Goal: Information Seeking & Learning: Compare options

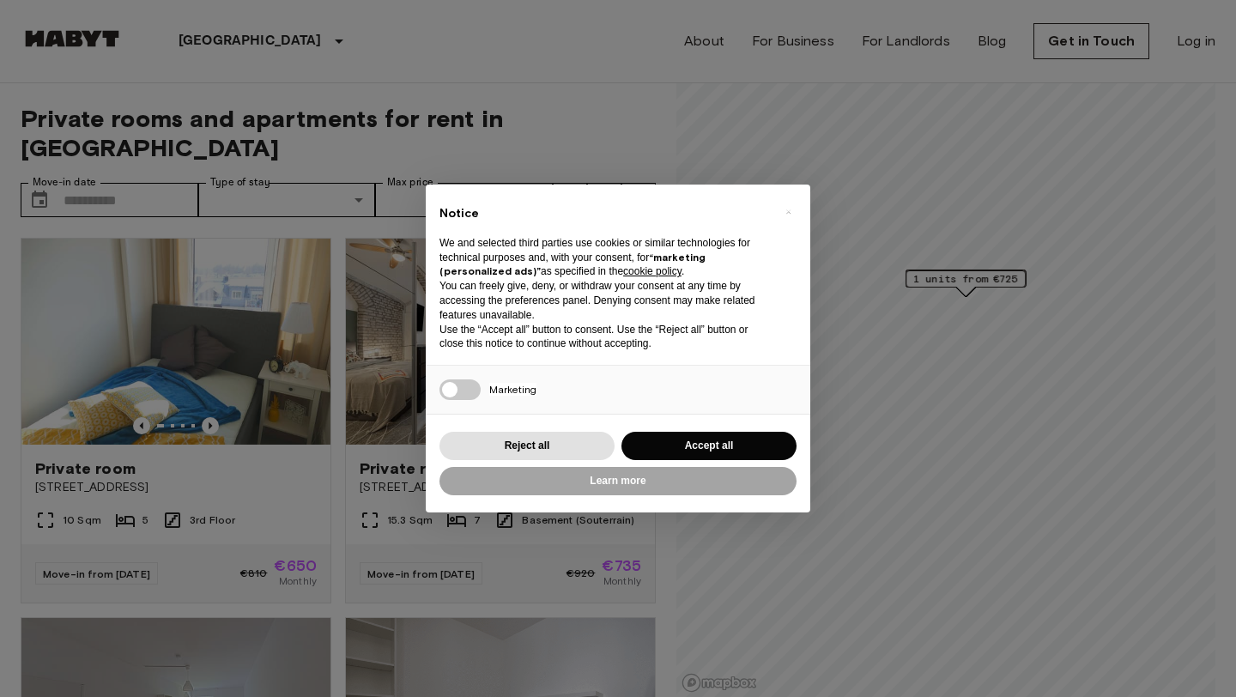
scroll to position [49, 0]
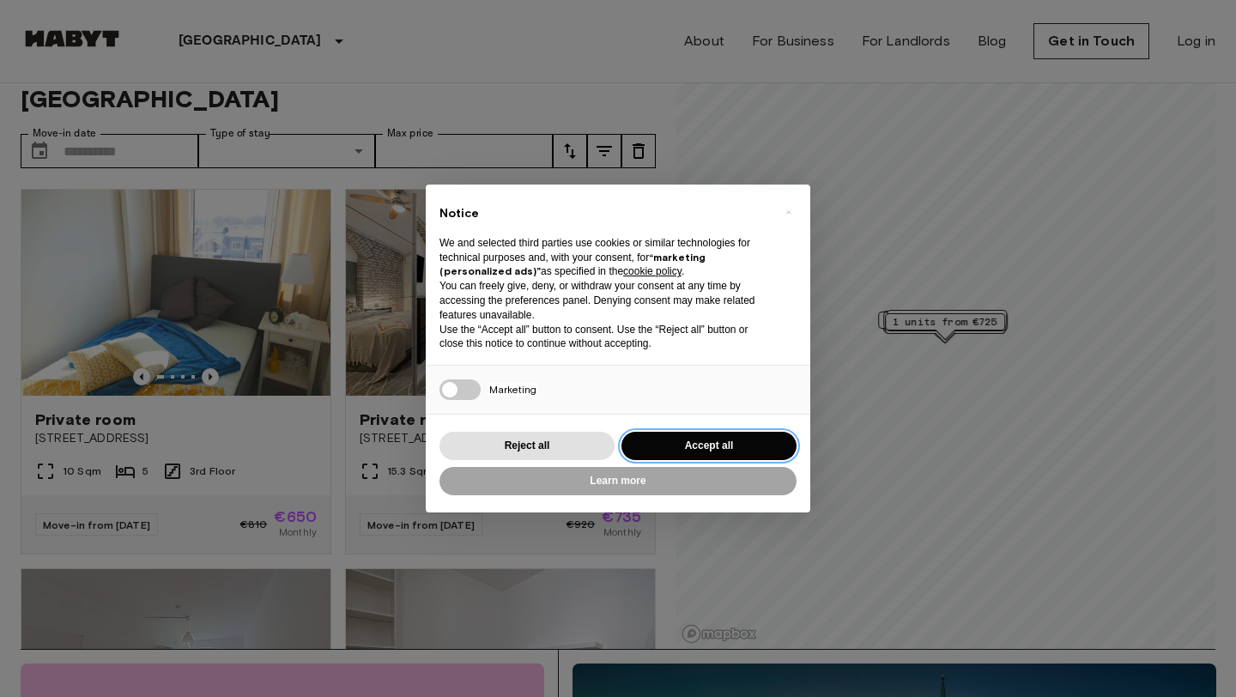
click at [728, 434] on button "Accept all" at bounding box center [708, 446] width 175 height 28
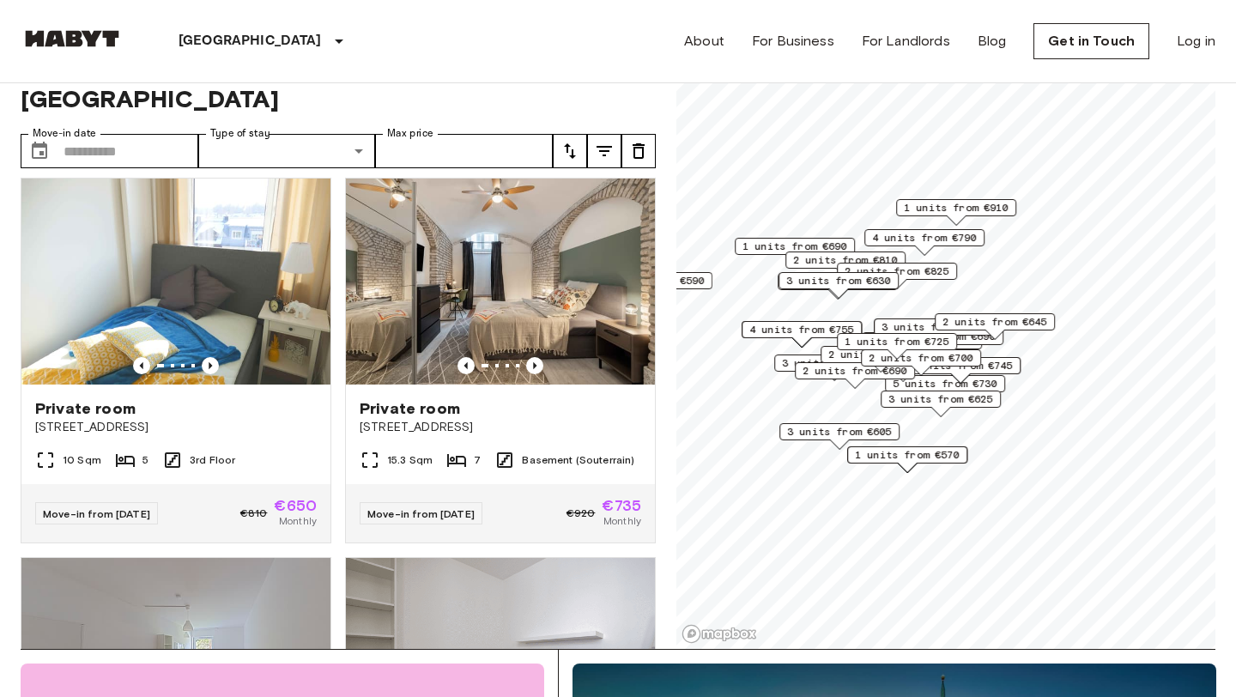
scroll to position [12, 0]
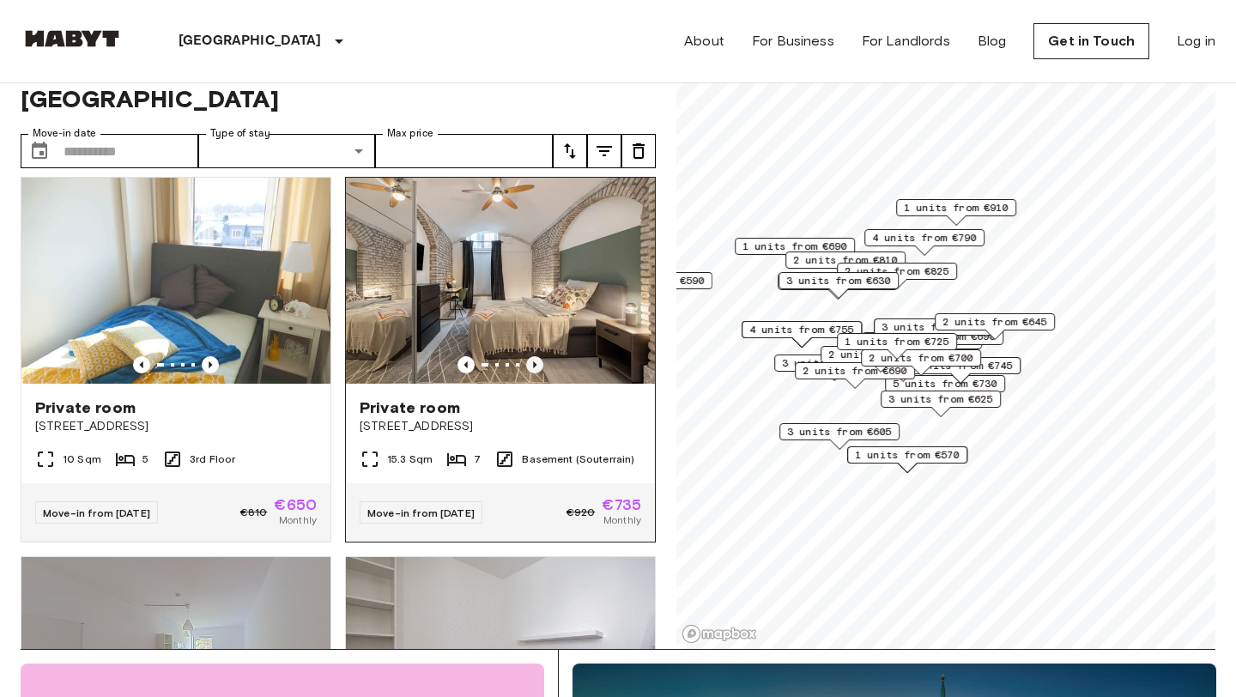
click at [534, 356] on icon "Previous image" at bounding box center [534, 364] width 17 height 17
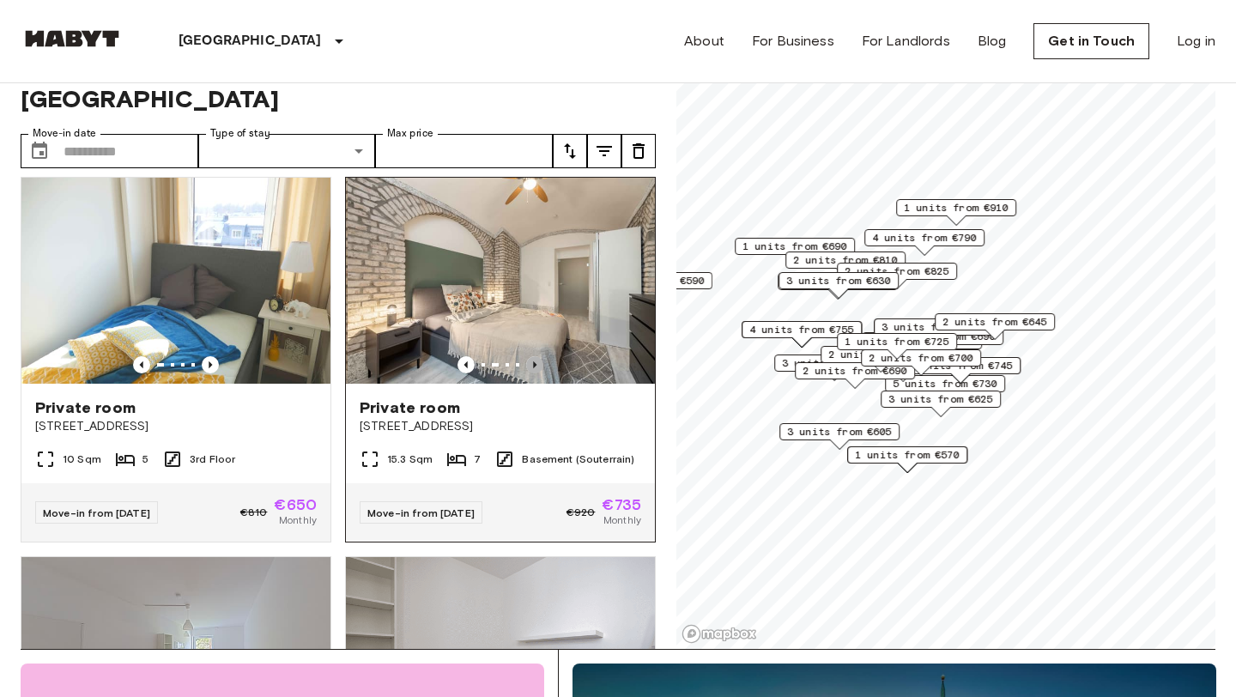
click at [534, 356] on icon "Previous image" at bounding box center [534, 364] width 17 height 17
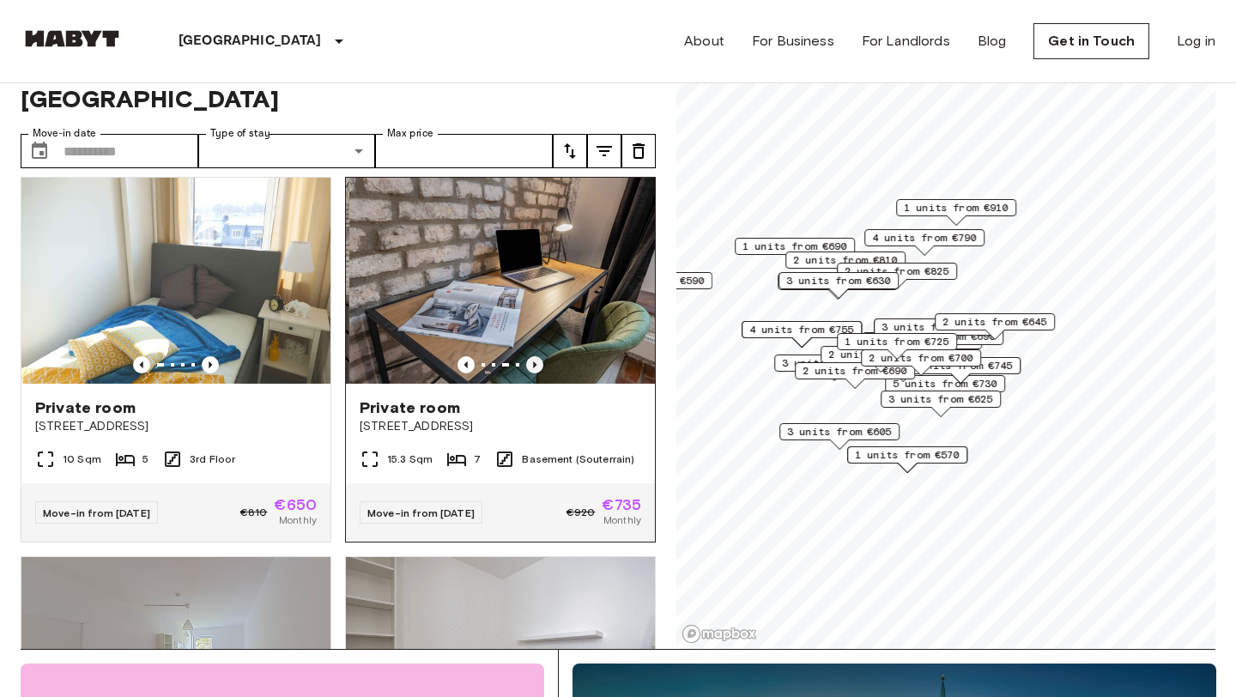
click at [534, 356] on icon "Previous image" at bounding box center [534, 364] width 17 height 17
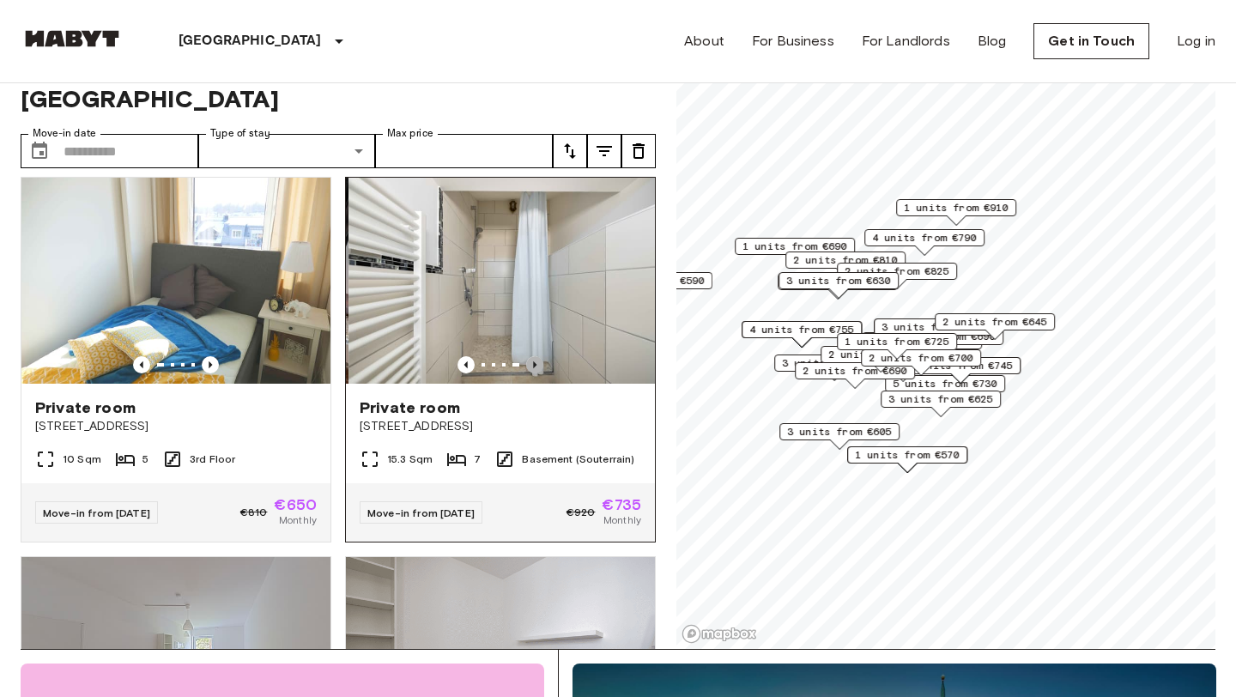
click at [534, 356] on icon "Previous image" at bounding box center [534, 364] width 17 height 17
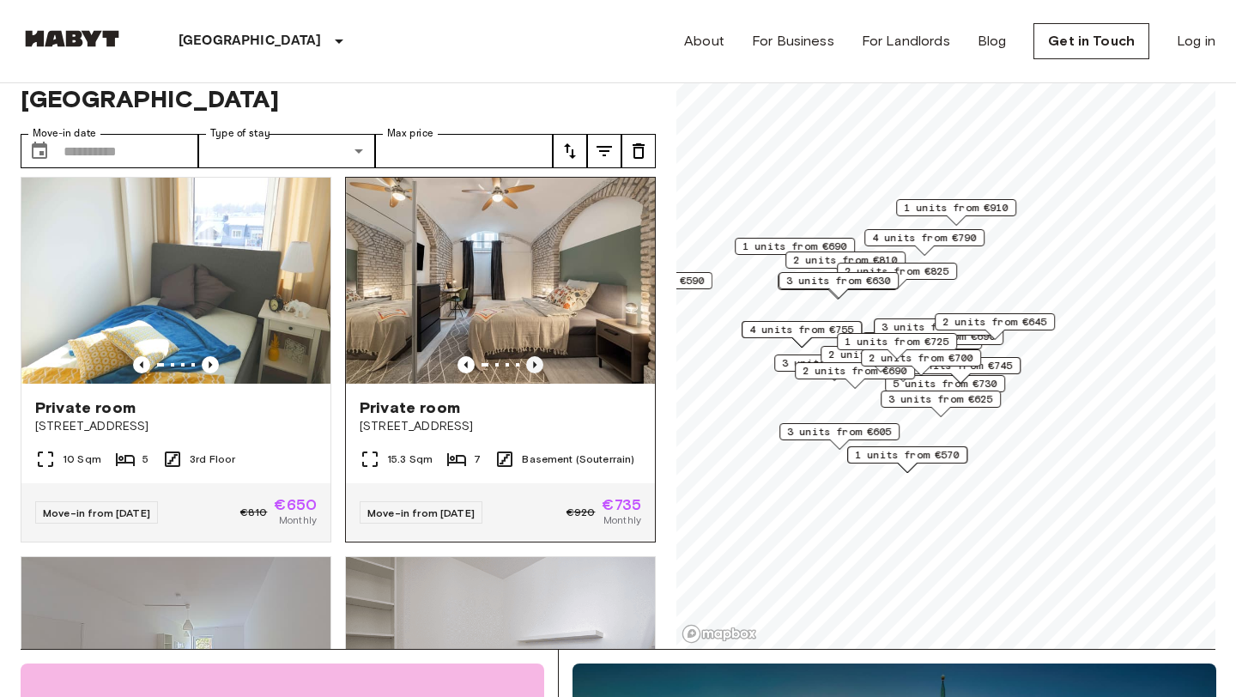
click at [534, 356] on icon "Previous image" at bounding box center [534, 364] width 17 height 17
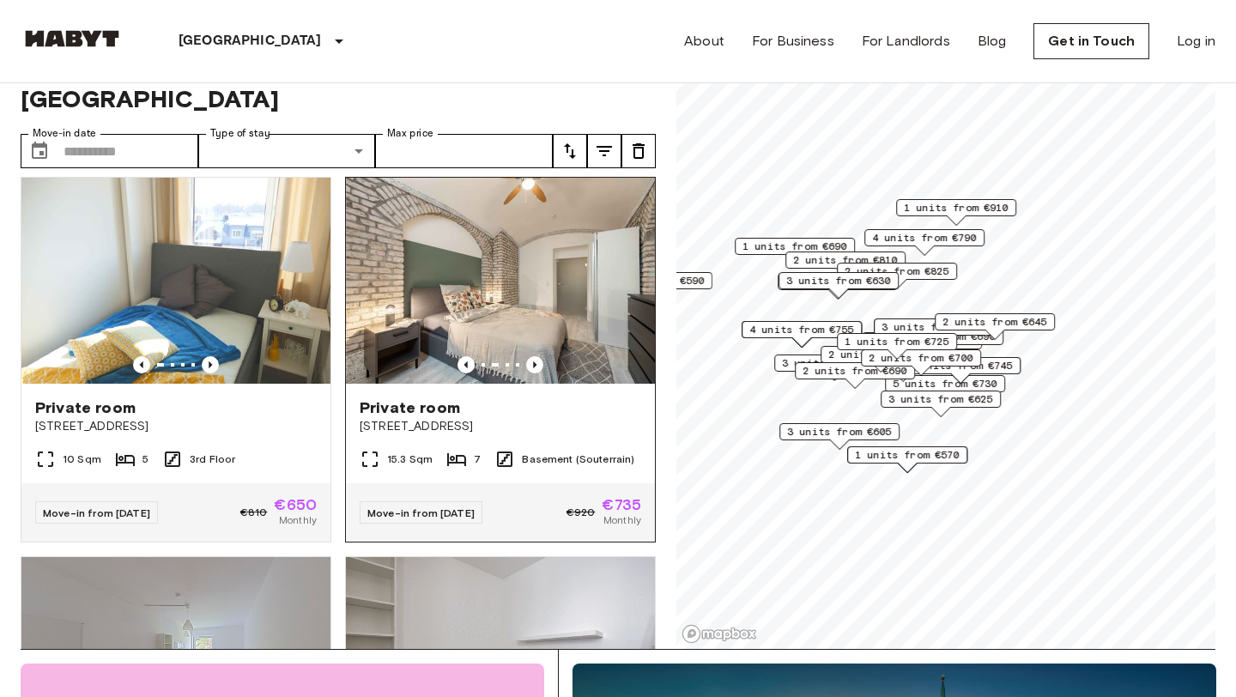
click at [568, 418] on span "Edelweißstraße 4" at bounding box center [501, 426] width 282 height 17
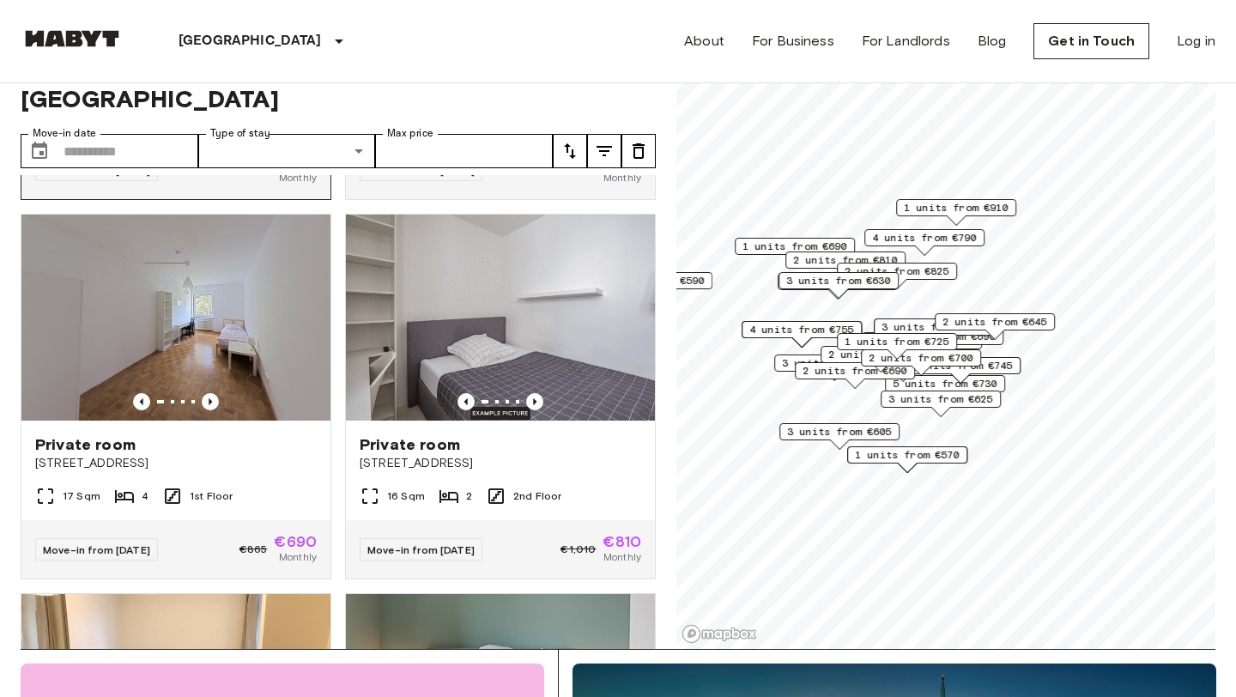
scroll to position [357, 0]
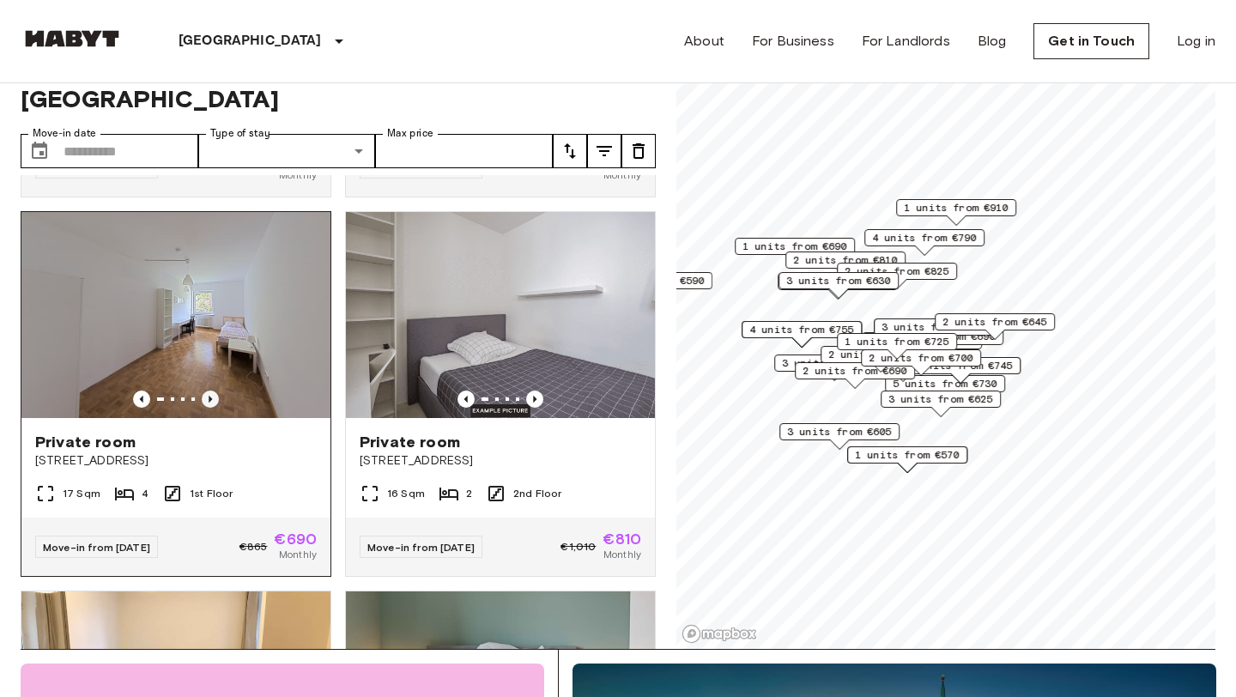
click at [209, 391] on icon "Previous image" at bounding box center [210, 399] width 17 height 17
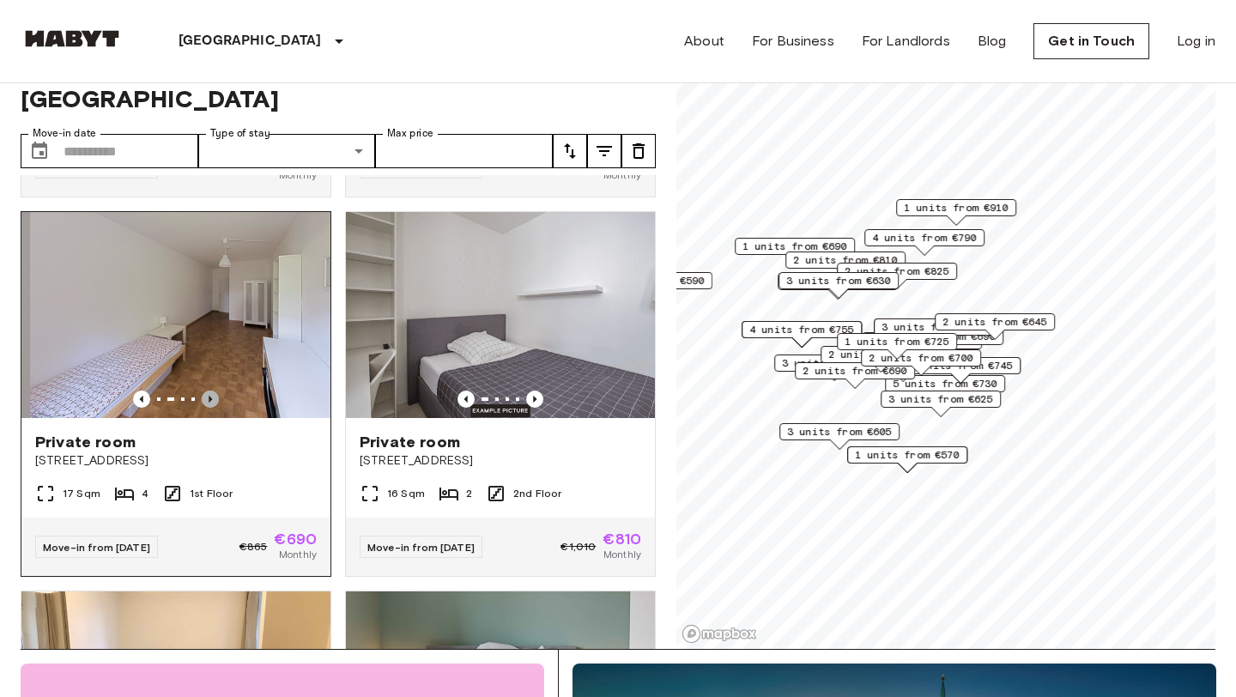
click at [209, 391] on icon "Previous image" at bounding box center [210, 399] width 17 height 17
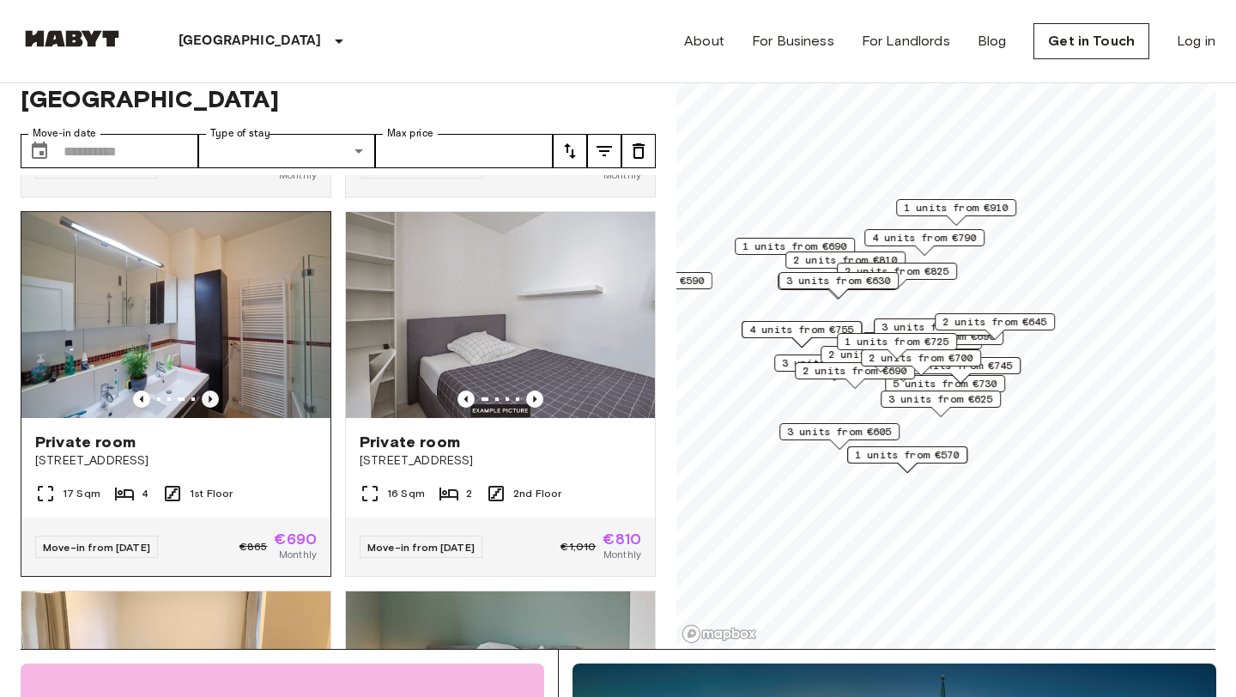
click at [215, 391] on icon "Previous image" at bounding box center [210, 399] width 17 height 17
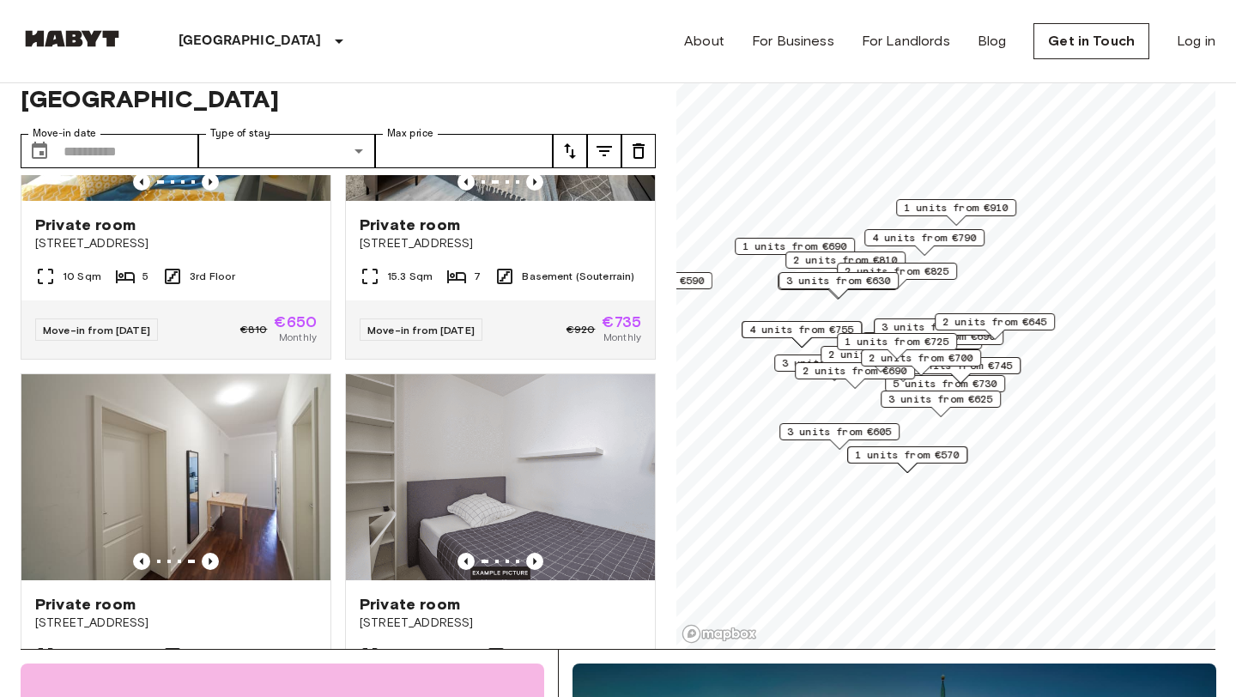
scroll to position [0, 0]
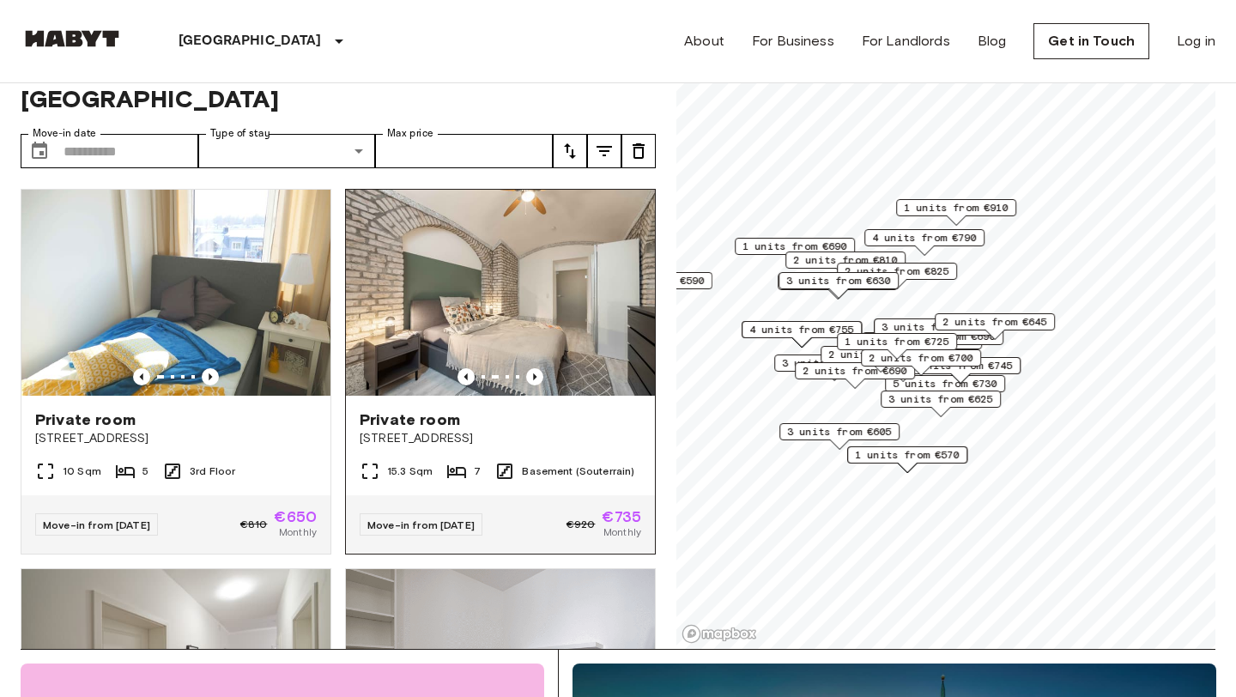
click at [461, 461] on icon at bounding box center [456, 471] width 21 height 21
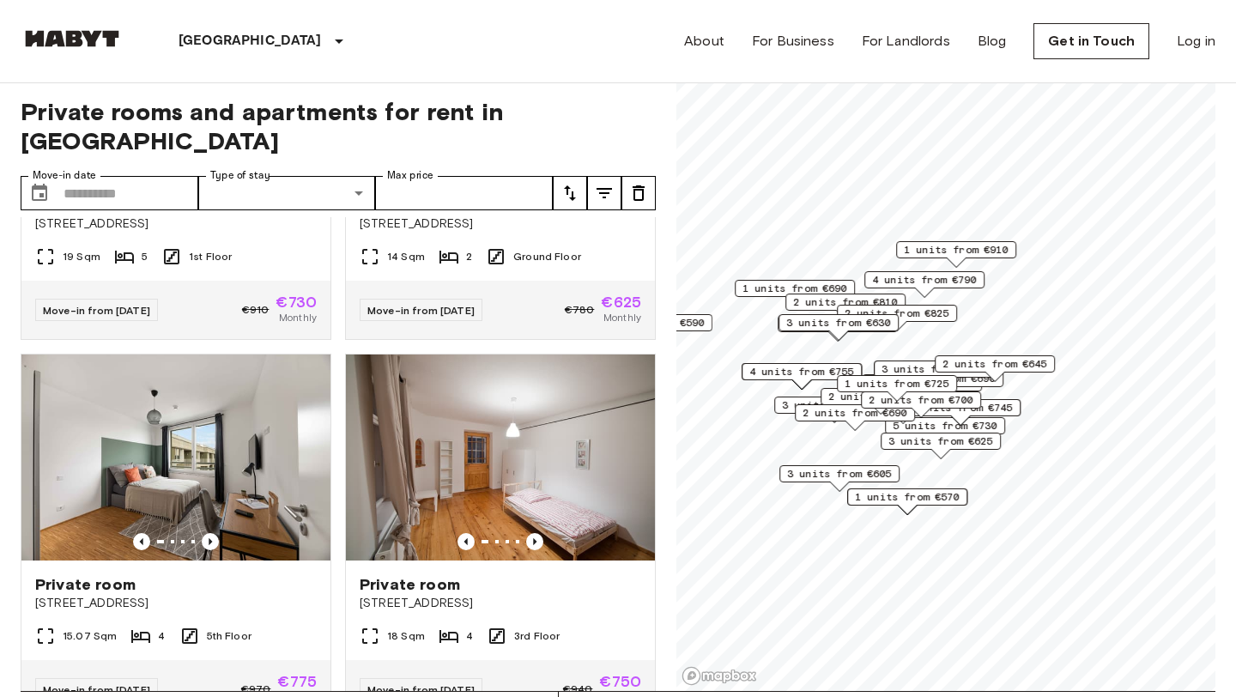
scroll to position [1775, 0]
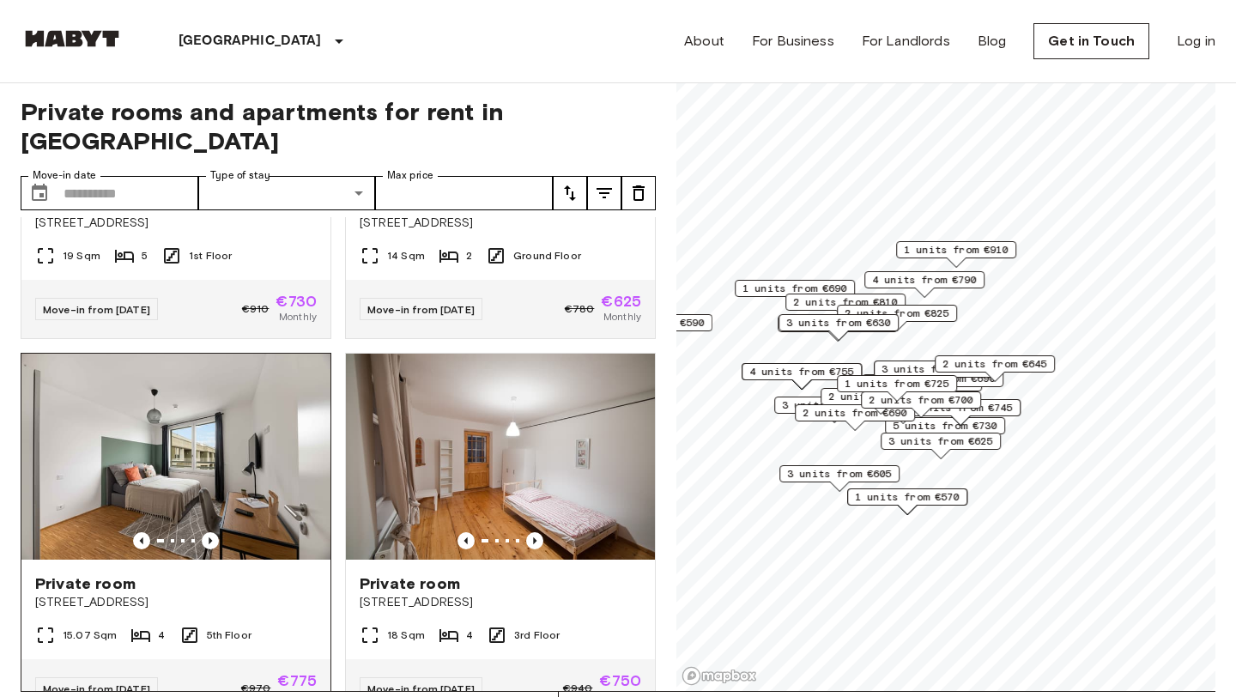
click at [219, 415] on img at bounding box center [175, 457] width 309 height 206
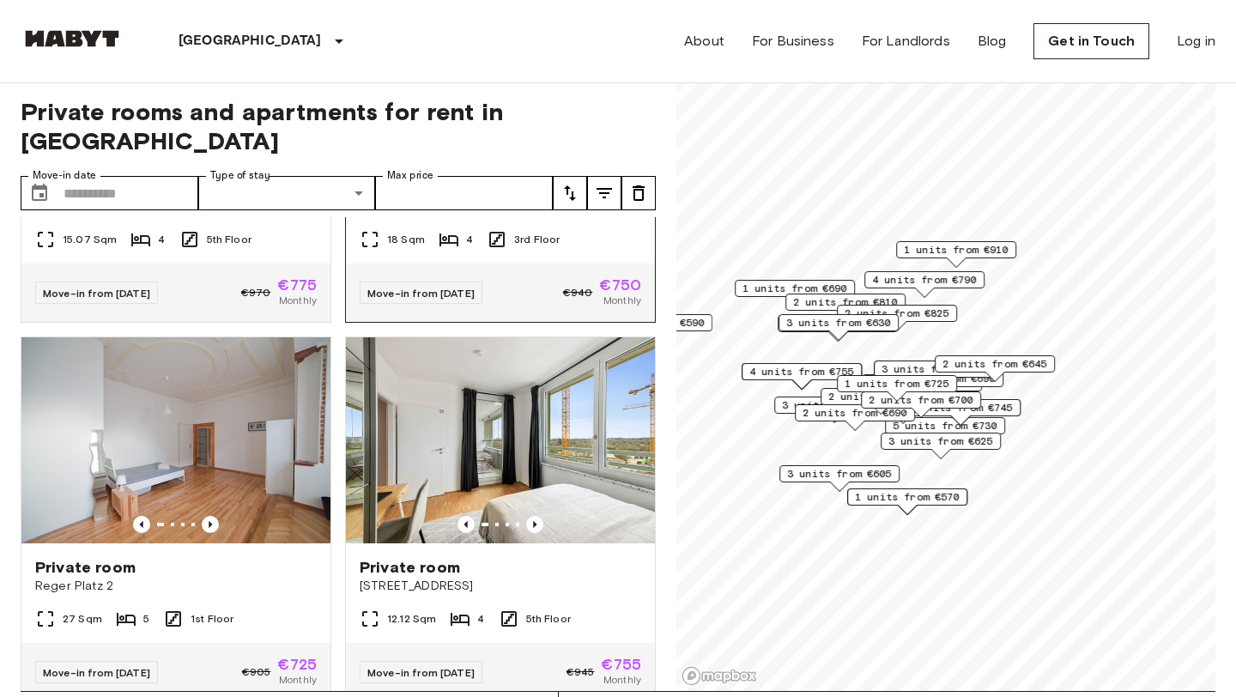
scroll to position [2234, 0]
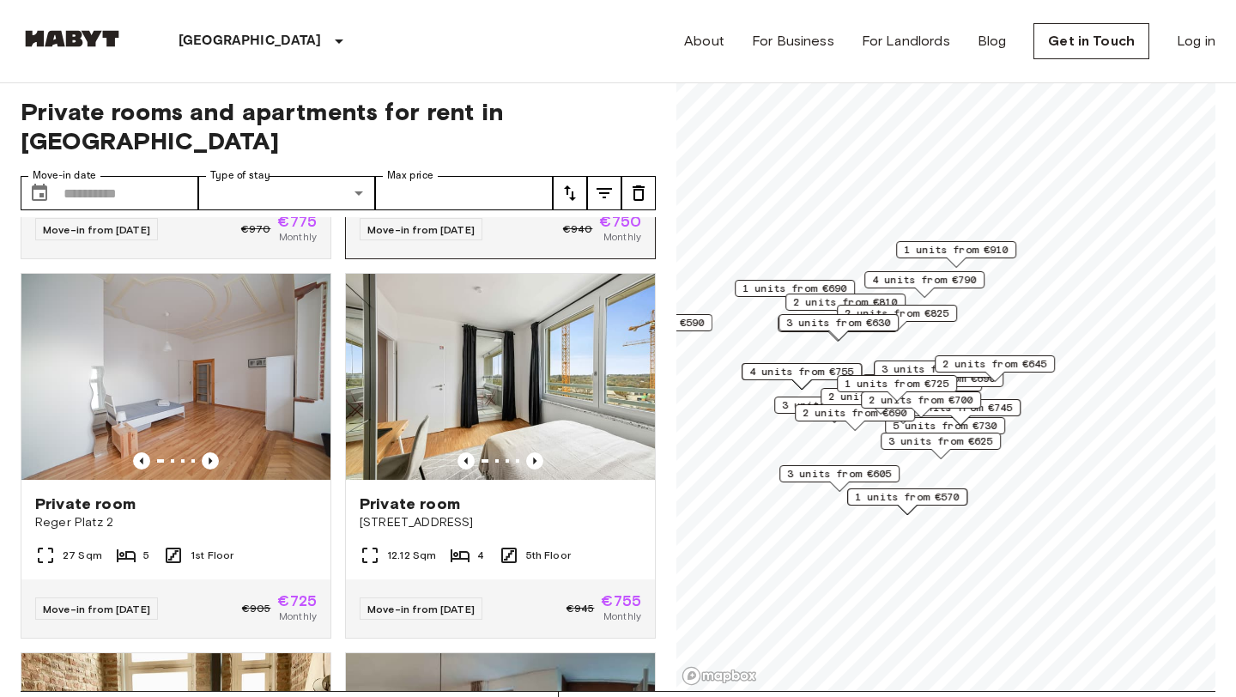
click at [581, 346] on img at bounding box center [500, 377] width 309 height 206
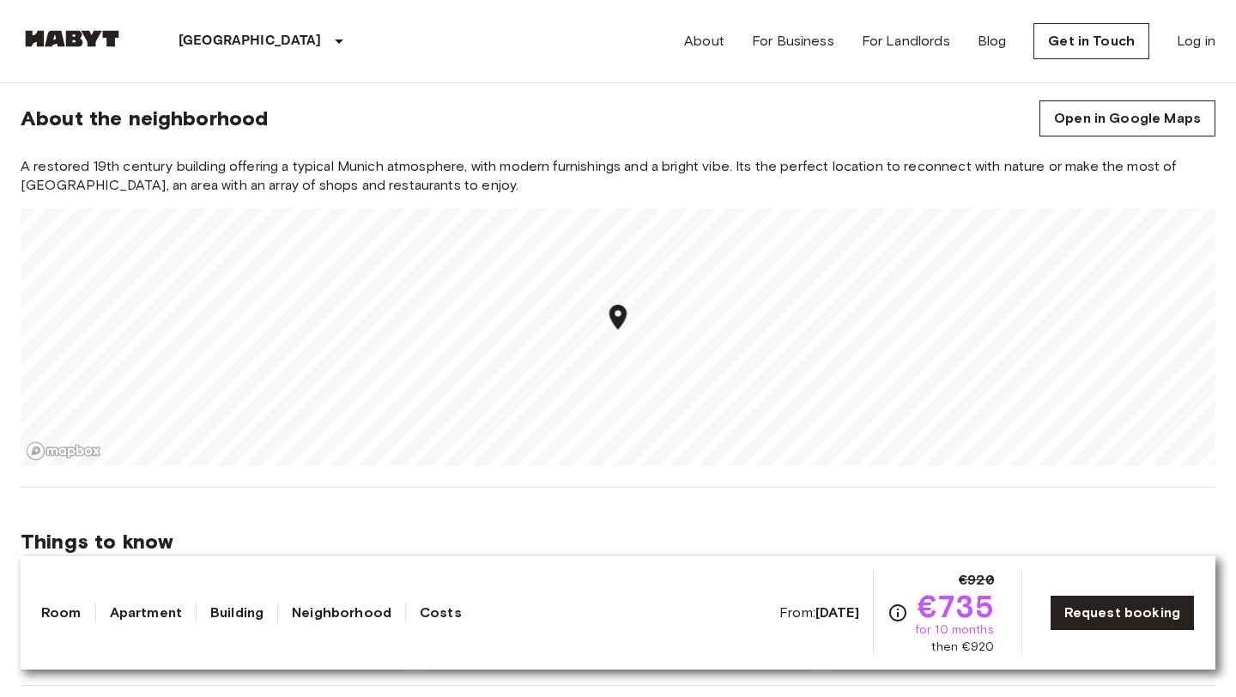
scroll to position [1435, 0]
click at [624, 161] on div "A restored 19th century building offering a typical Munich atmosphere, with mod…" at bounding box center [618, 310] width 1195 height 309
click at [578, 495] on div "Europe Germany Munich Private room Private room From Aug 19 2025 Edelweißstraße…" at bounding box center [618, 687] width 1236 height 4079
click at [571, 474] on section "About the neighborhood Open in Google Maps A restored 19th century building off…" at bounding box center [618, 272] width 1195 height 428
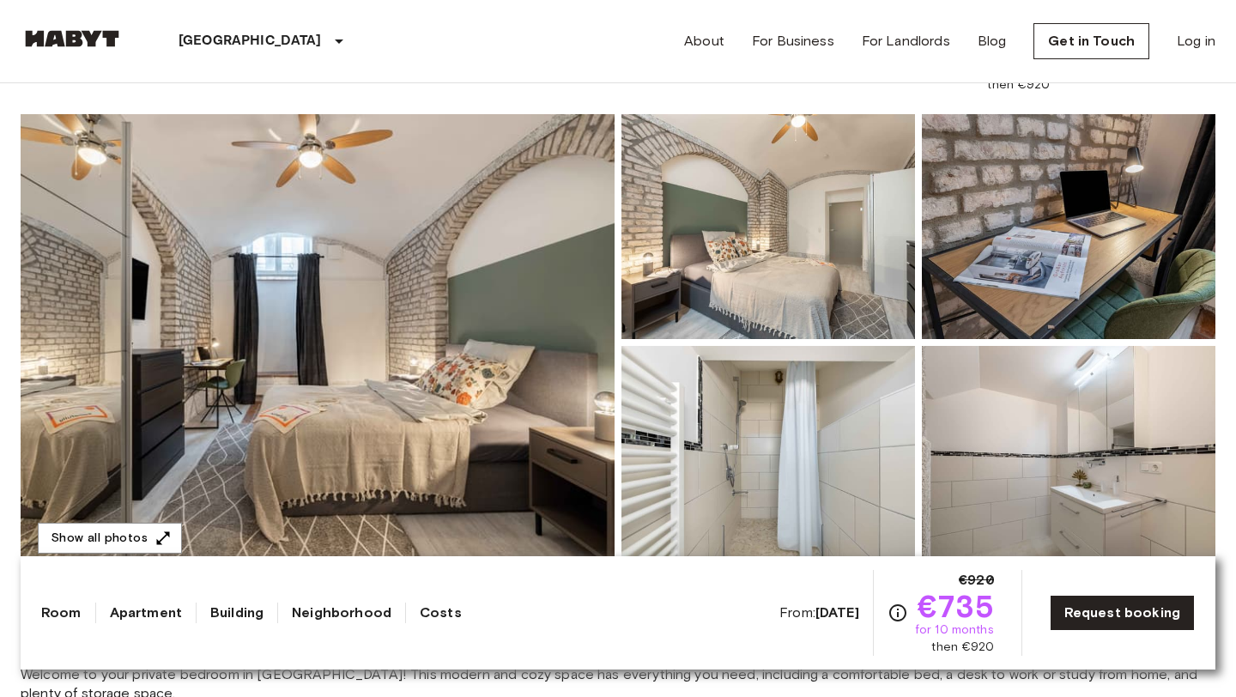
scroll to position [0, 0]
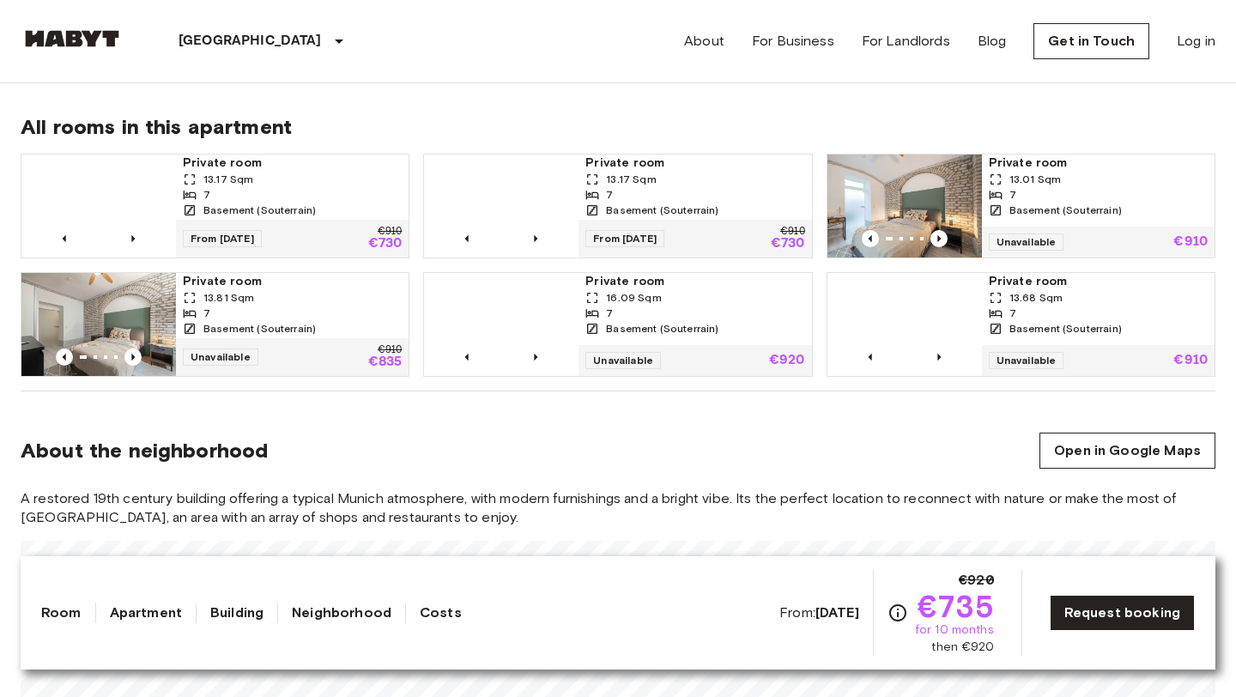
scroll to position [1100, 0]
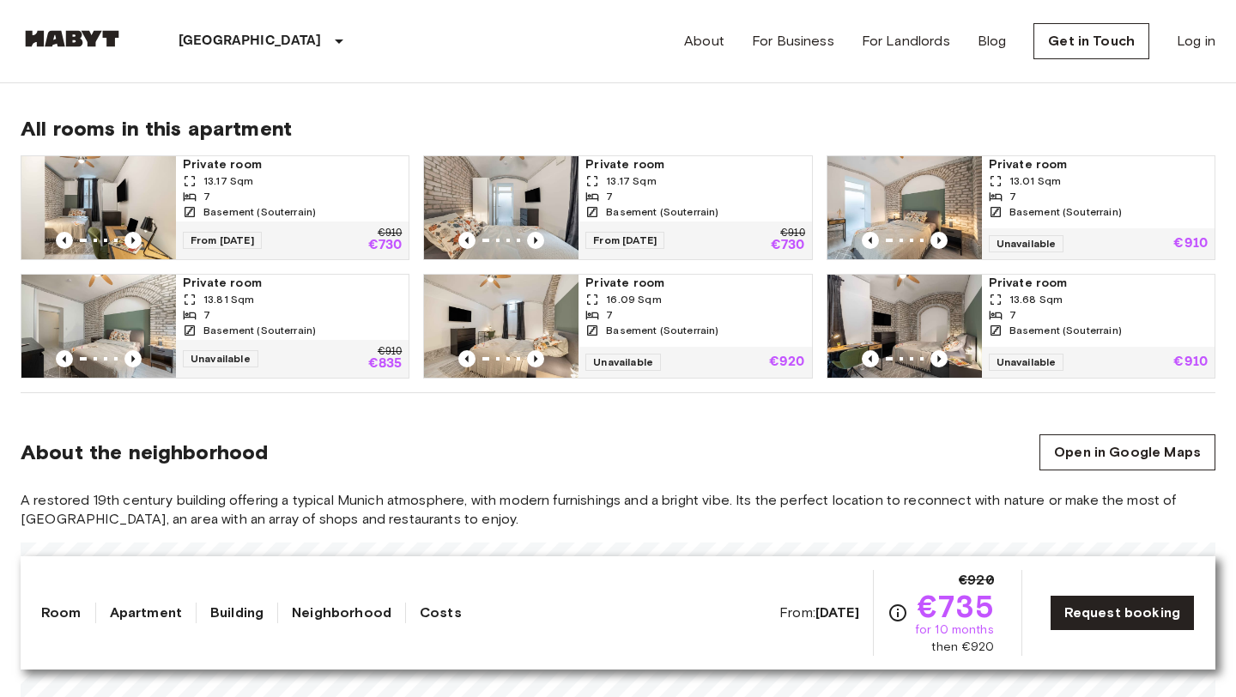
click at [229, 288] on span "Private room" at bounding box center [292, 283] width 219 height 17
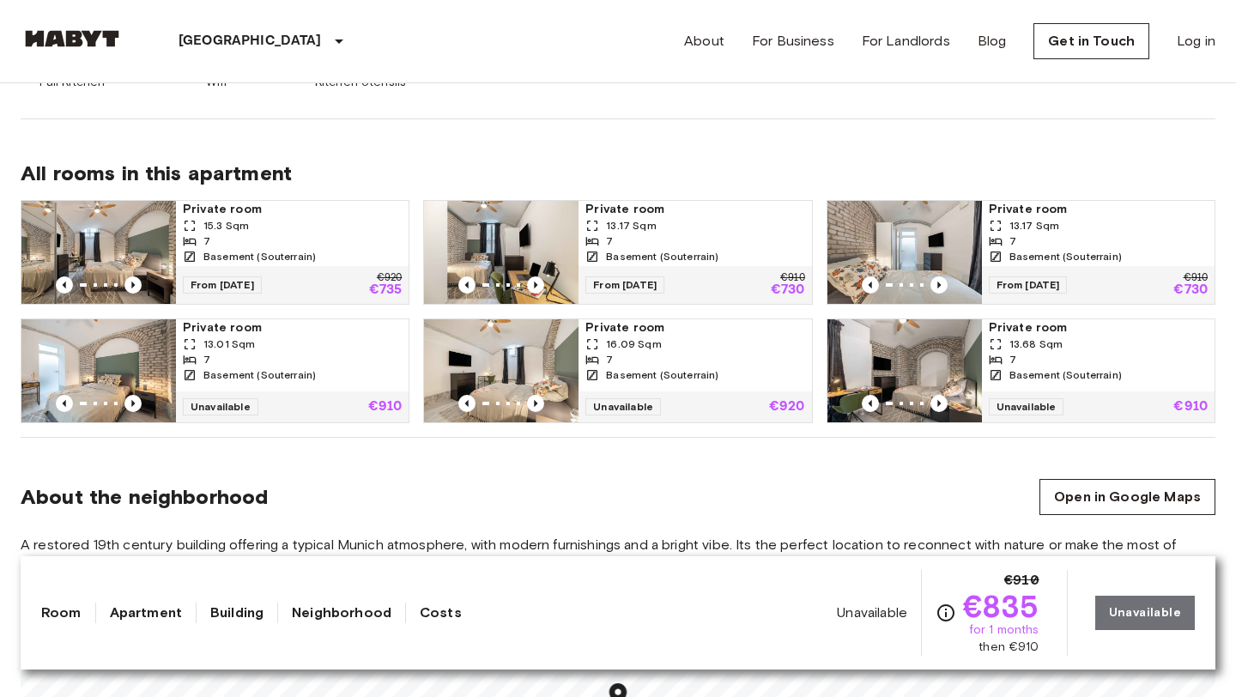
scroll to position [1058, 0]
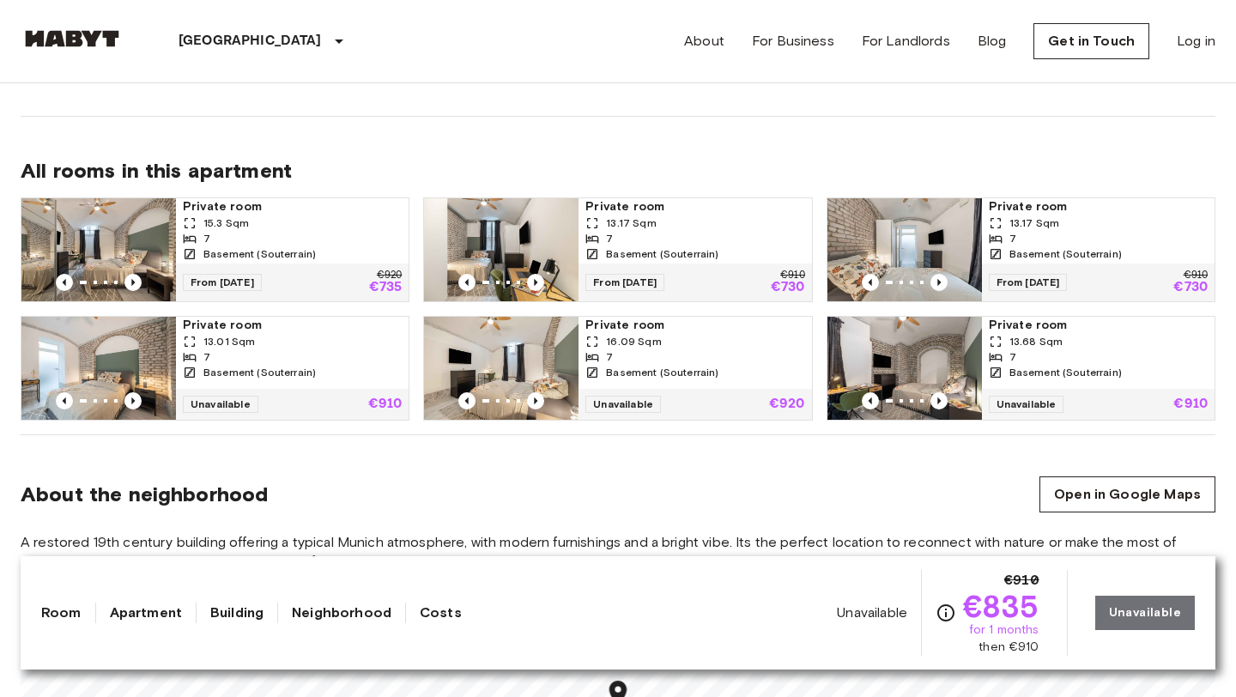
click at [607, 329] on span "Private room" at bounding box center [694, 325] width 219 height 17
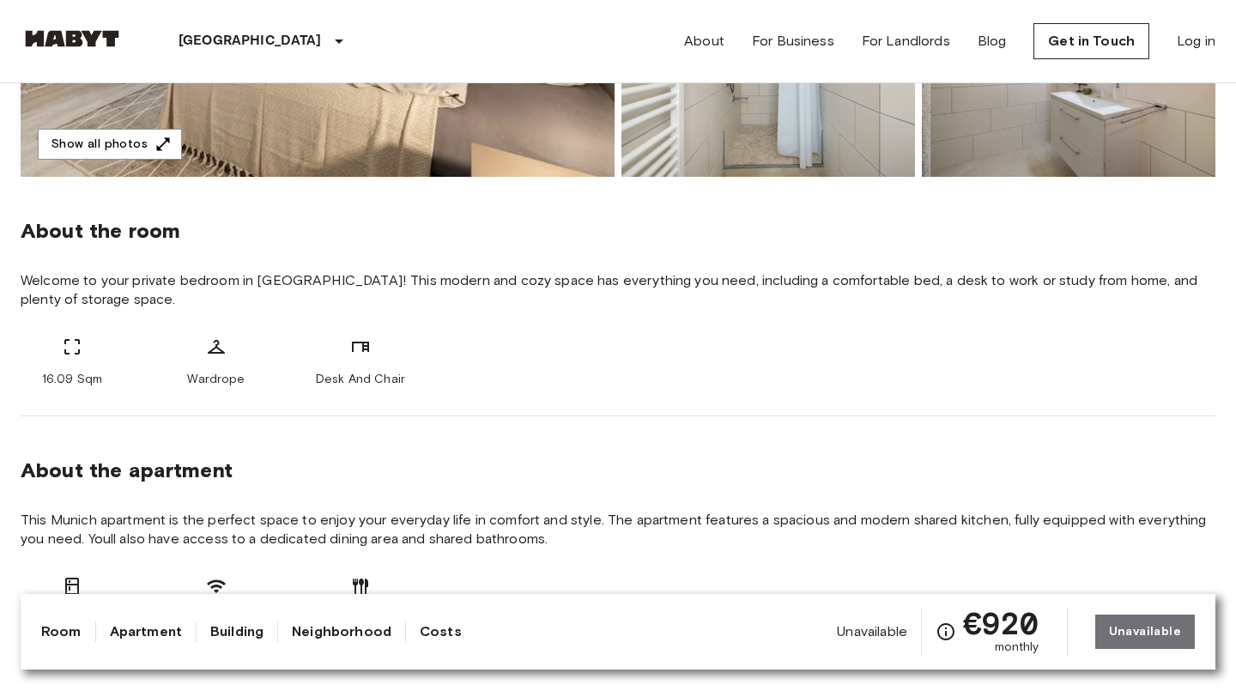
scroll to position [53, 0]
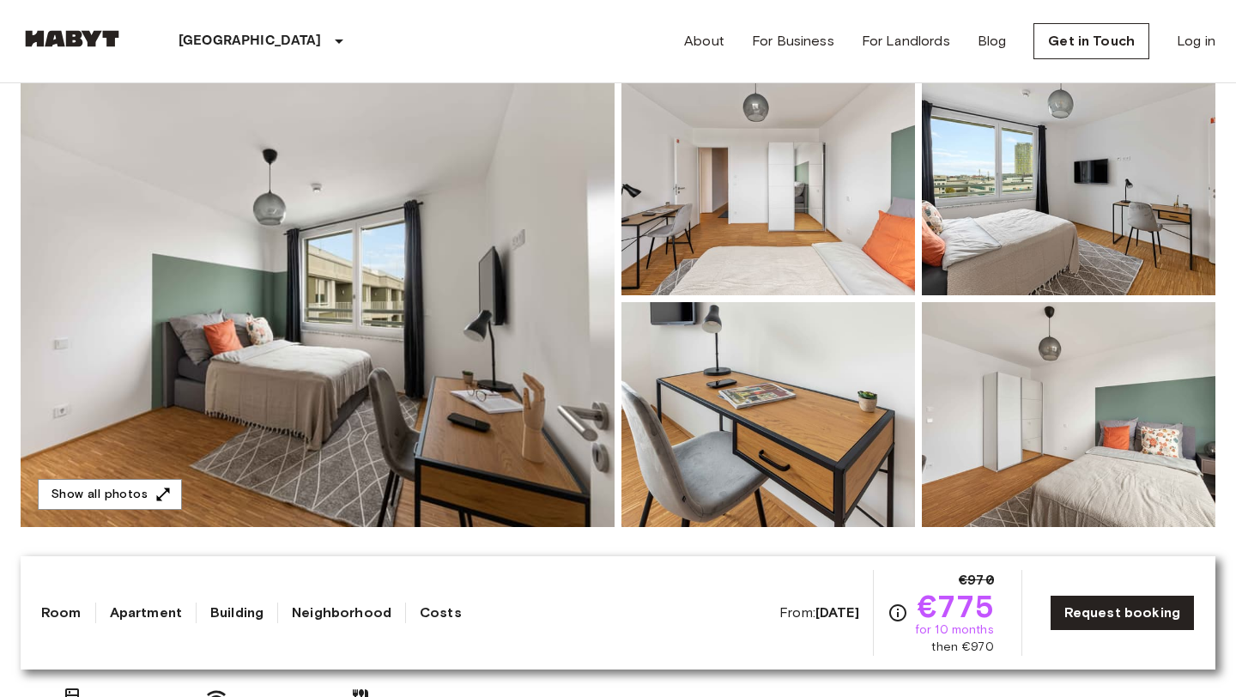
scroll to position [167, 0]
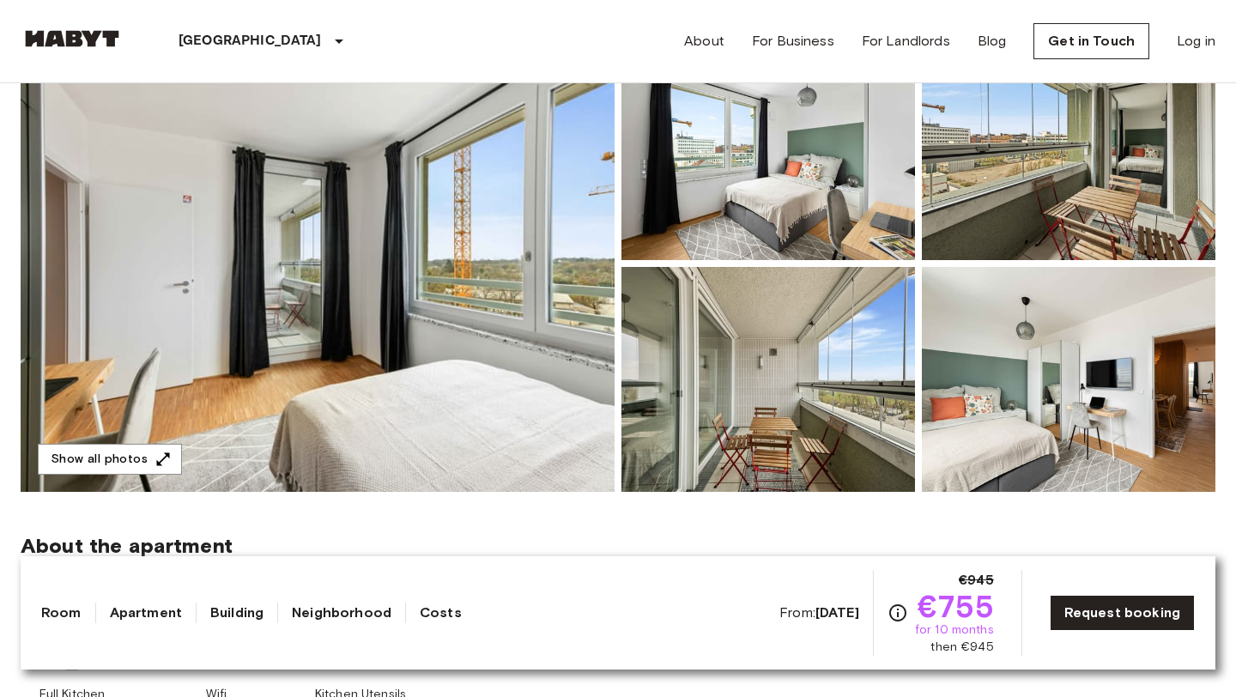
scroll to position [206, 0]
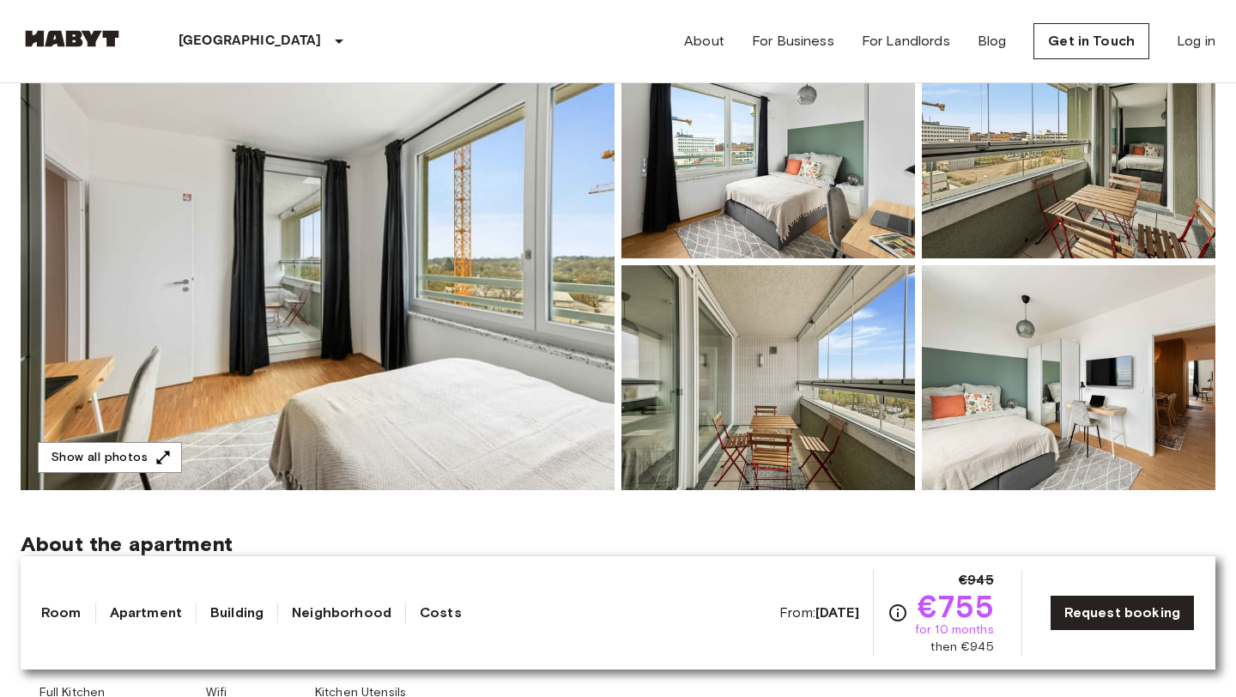
click at [773, 442] on img at bounding box center [768, 377] width 294 height 225
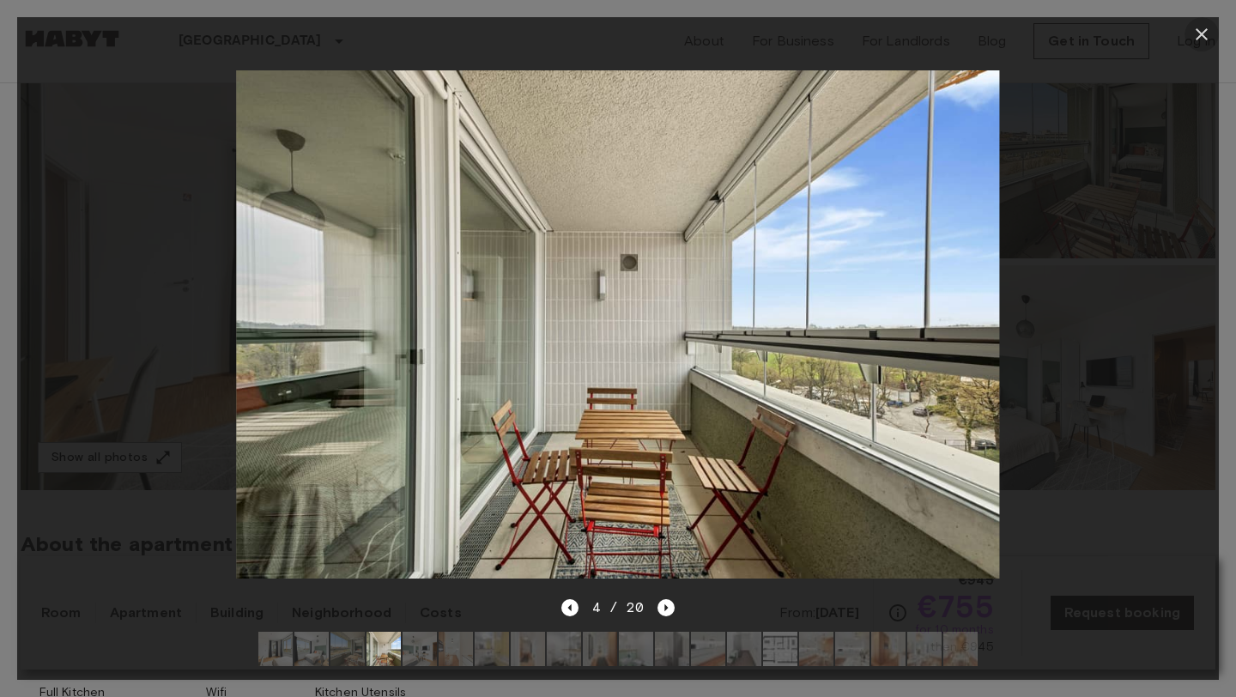
click at [1193, 36] on icon "button" at bounding box center [1201, 34] width 21 height 21
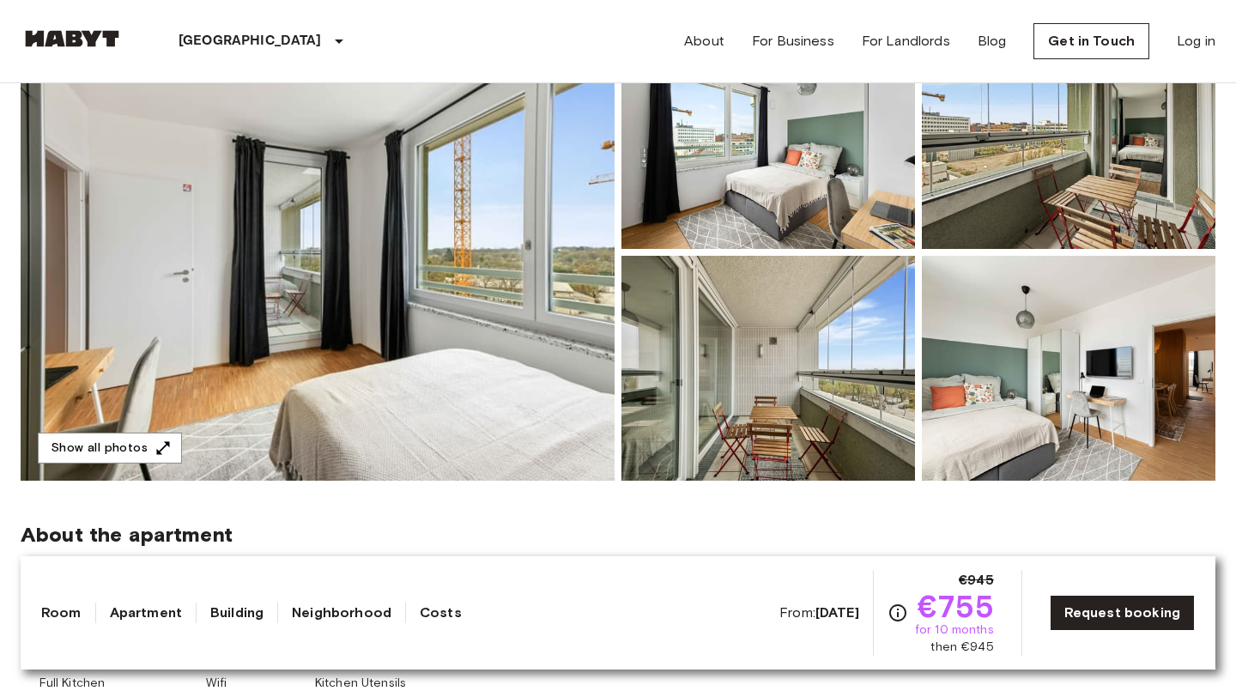
scroll to position [215, 0]
